Goal: Task Accomplishment & Management: Use online tool/utility

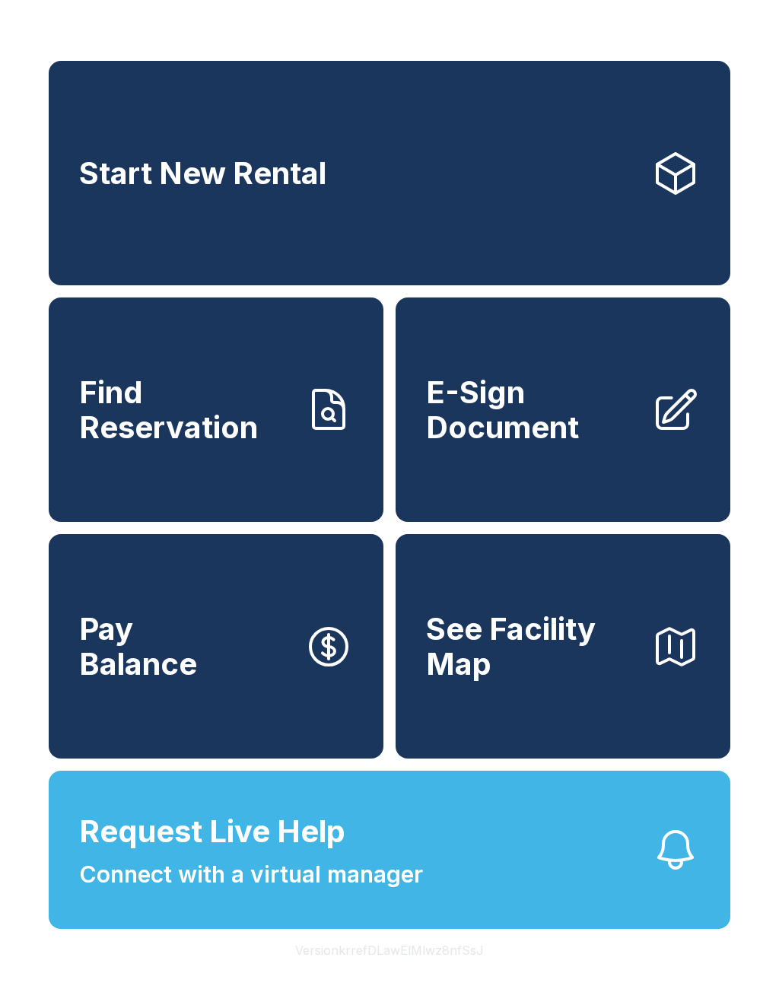
click at [624, 188] on link "Start New Rental" at bounding box center [389, 173] width 681 height 224
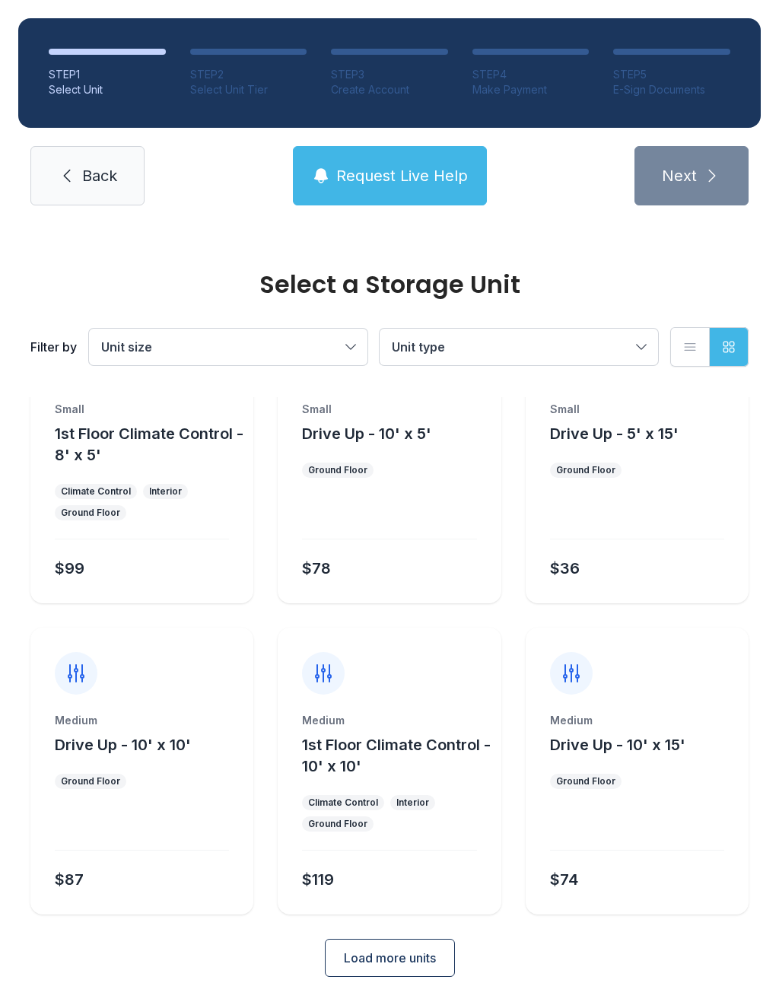
scroll to position [82, 0]
click at [88, 170] on span "Back" at bounding box center [99, 175] width 35 height 21
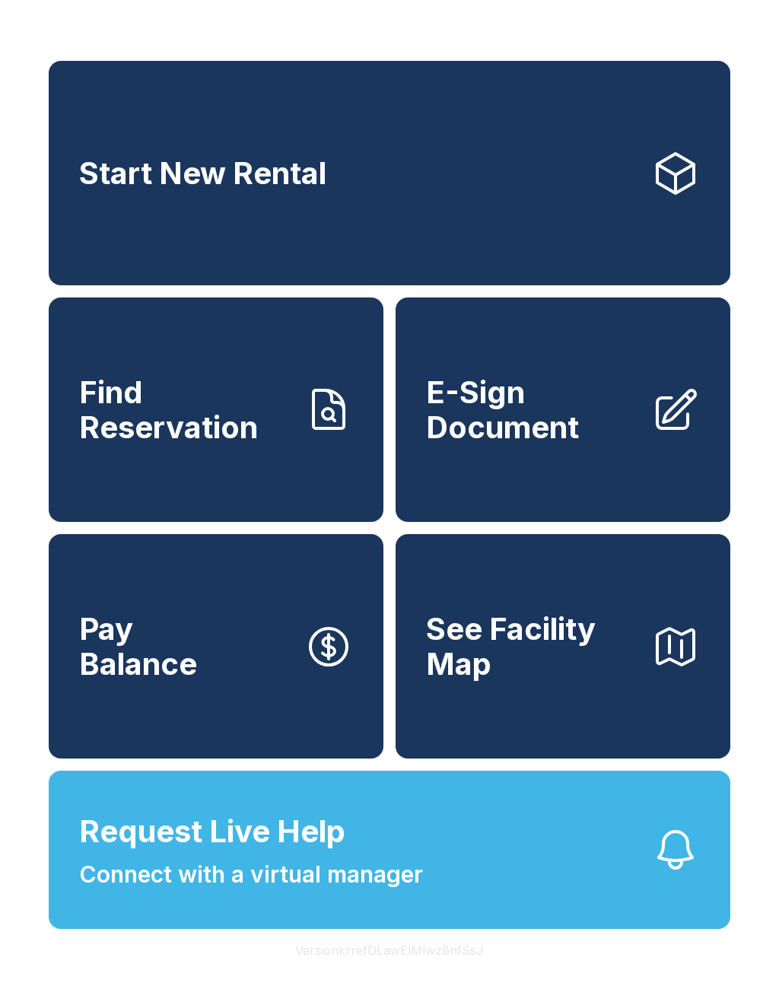
click at [316, 198] on link "Start New Rental" at bounding box center [389, 173] width 681 height 224
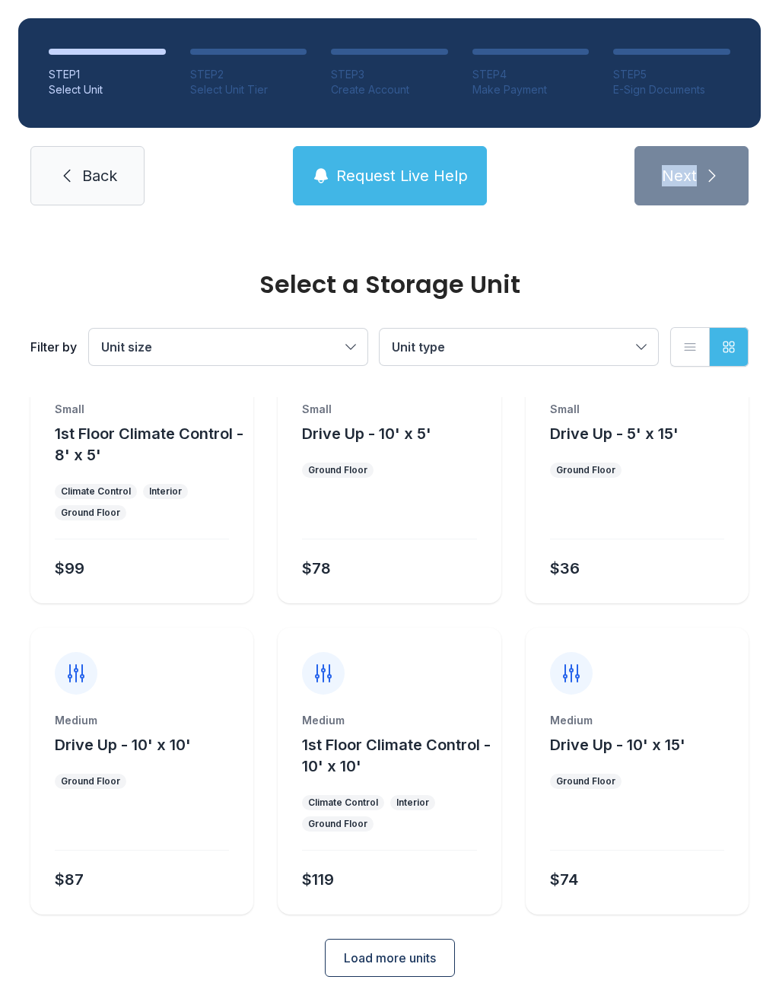
scroll to position [82, 0]
click at [418, 967] on span "Load more units" at bounding box center [390, 959] width 92 height 18
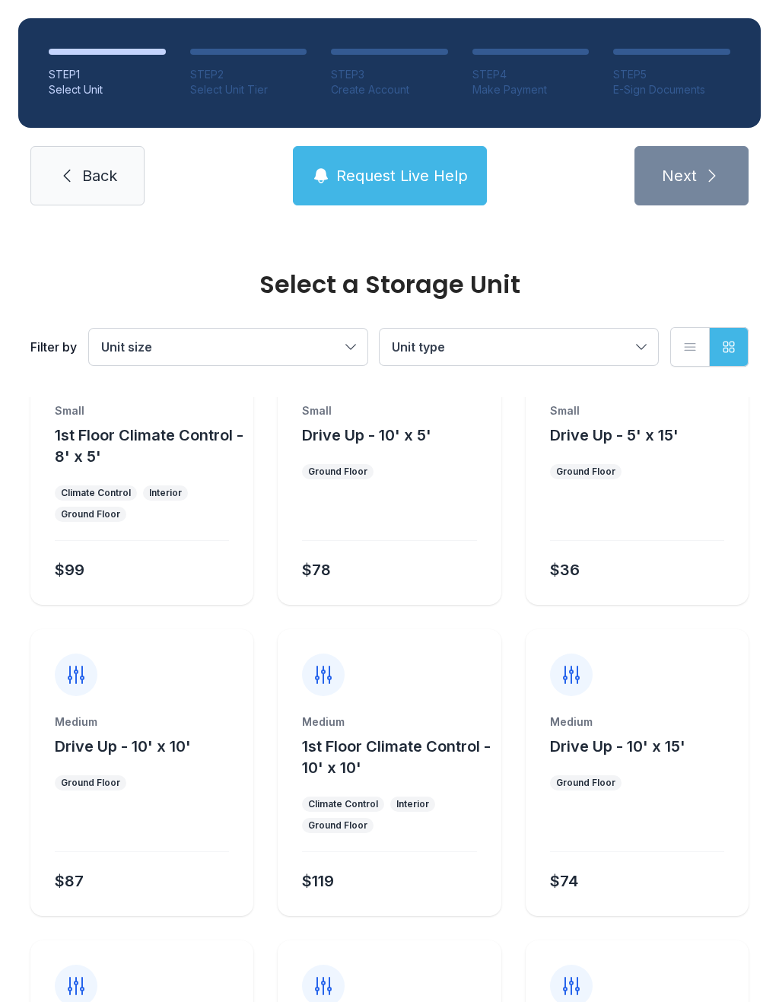
click at [82, 185] on span "Back" at bounding box center [99, 175] width 35 height 21
